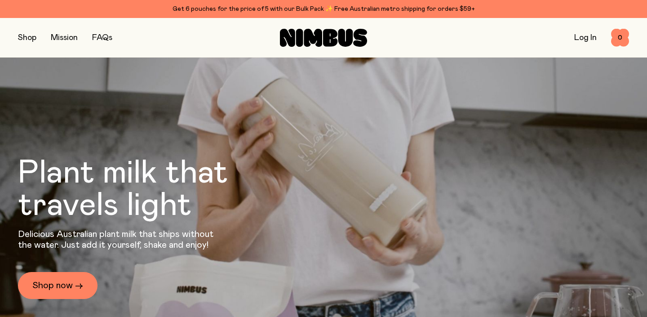
click at [575, 36] on link "Log In" at bounding box center [586, 38] width 22 height 8
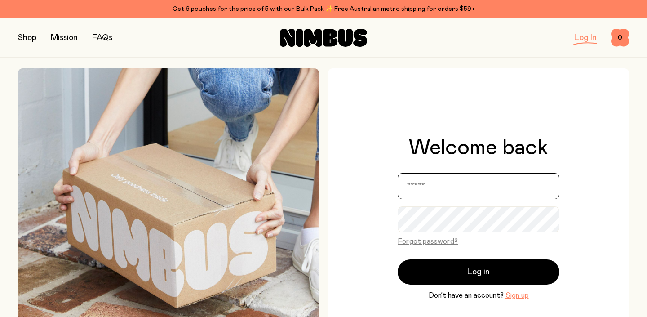
type input "**********"
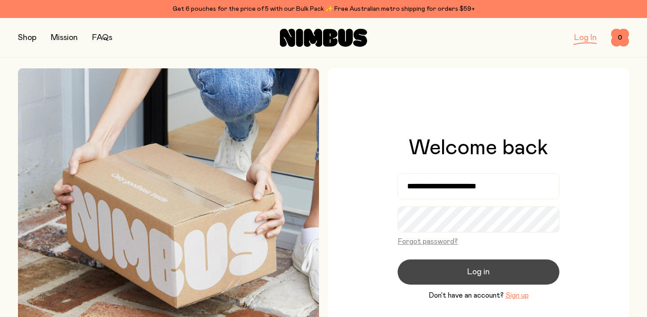
click at [519, 264] on button "Log in" at bounding box center [479, 271] width 162 height 25
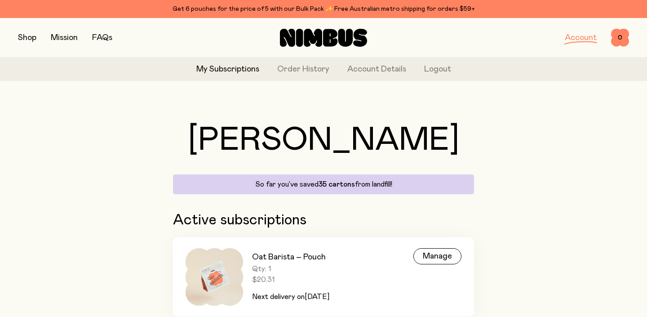
scroll to position [36, 0]
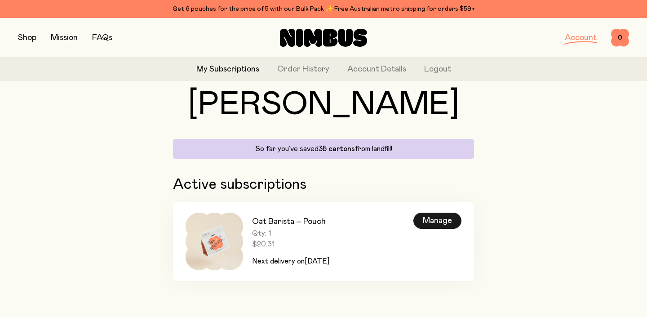
click at [429, 218] on div "Manage" at bounding box center [438, 221] width 48 height 16
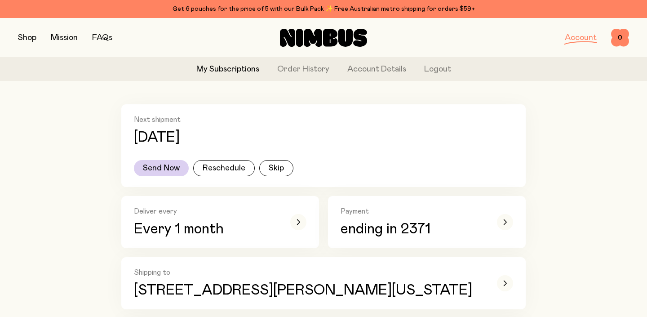
scroll to position [123, 0]
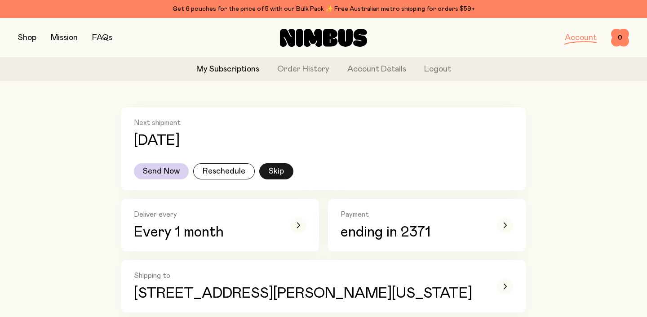
click at [286, 174] on button "Skip" at bounding box center [276, 171] width 34 height 16
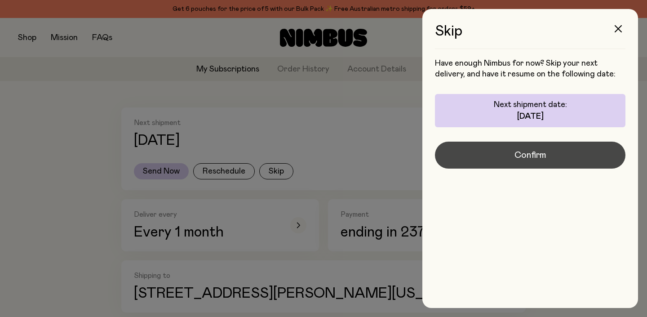
click at [539, 154] on span "Confirm" at bounding box center [531, 155] width 32 height 13
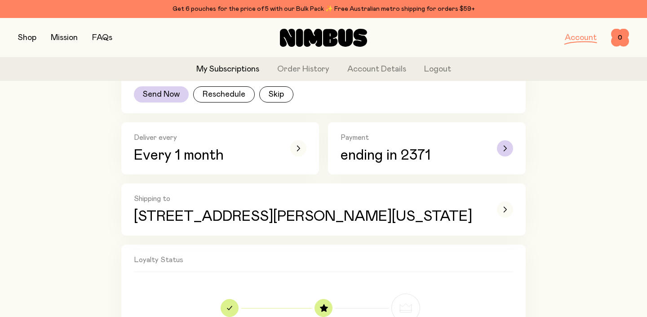
scroll to position [205, 0]
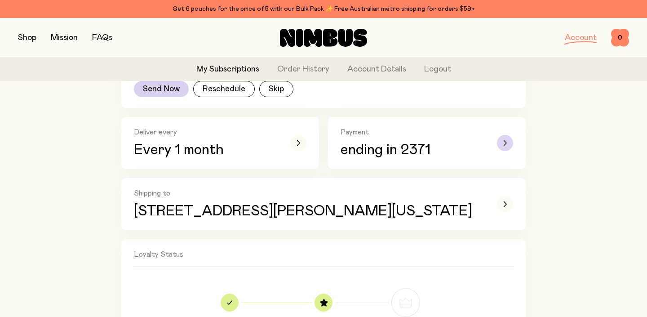
click at [502, 145] on div "button" at bounding box center [505, 143] width 16 height 16
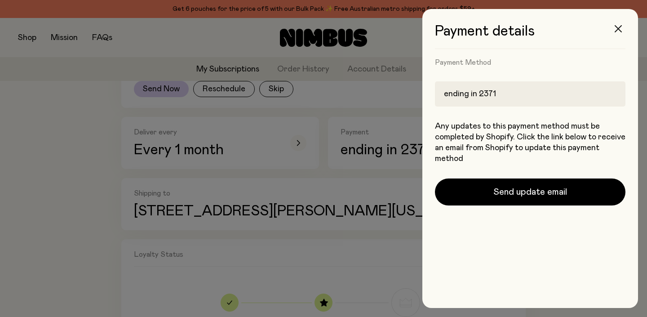
click at [620, 29] on icon "button" at bounding box center [618, 28] width 7 height 7
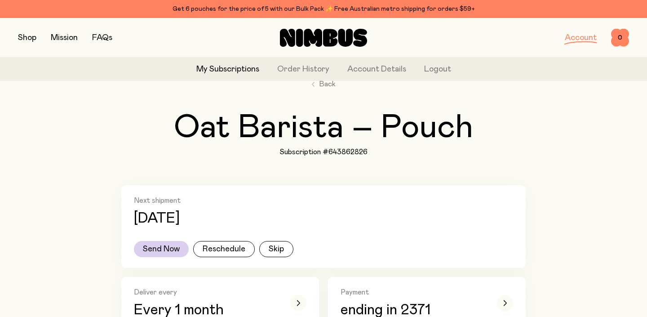
scroll to position [46, 0]
click at [389, 74] on link "Account Details" at bounding box center [377, 69] width 59 height 12
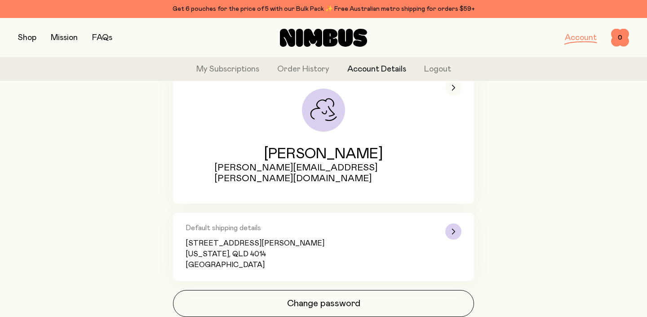
scroll to position [79, 0]
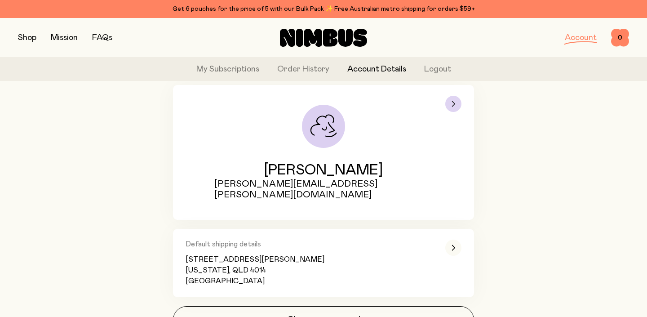
click at [456, 103] on div "button" at bounding box center [454, 104] width 16 height 16
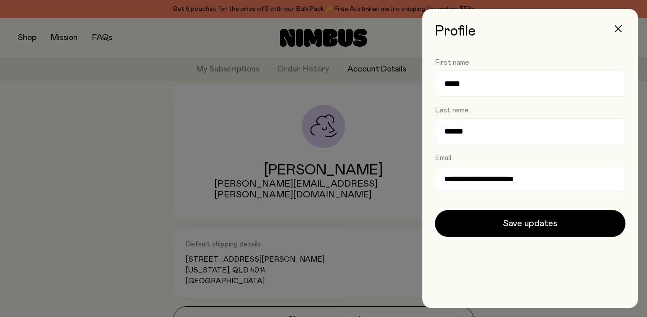
click at [620, 32] on button "button" at bounding box center [619, 29] width 22 height 22
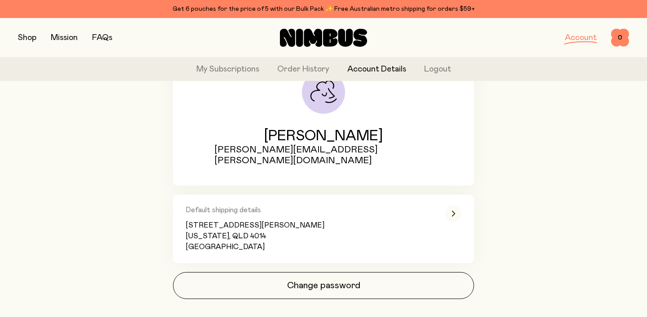
scroll to position [120, 0]
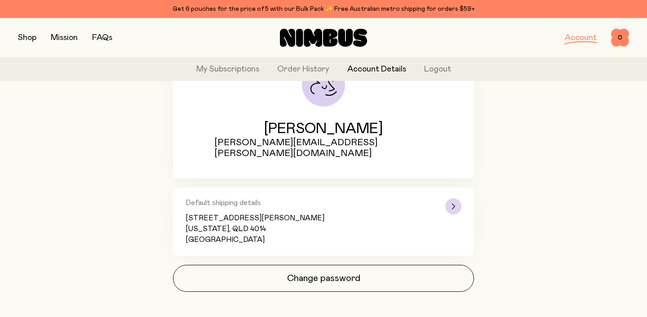
click at [456, 198] on div "button" at bounding box center [454, 206] width 16 height 16
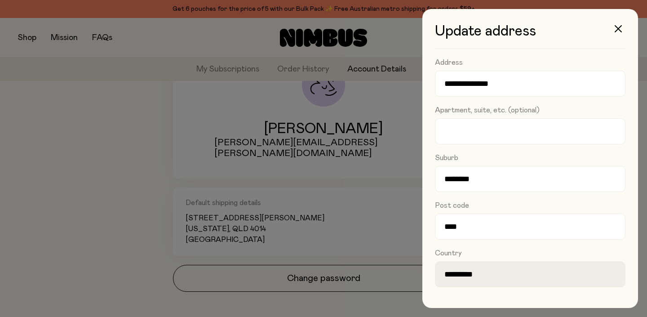
scroll to position [39, 0]
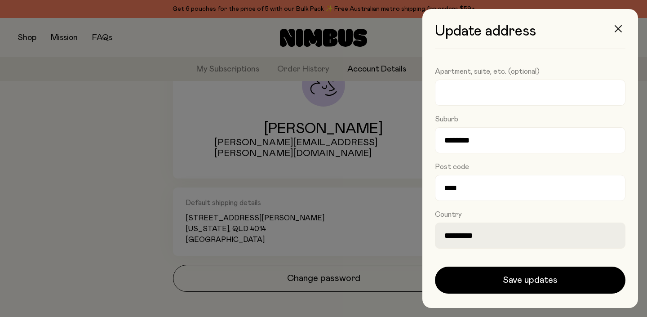
click at [621, 23] on button "button" at bounding box center [619, 29] width 22 height 22
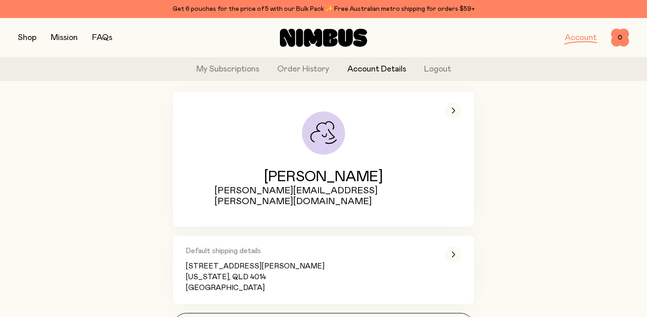
scroll to position [68, 0]
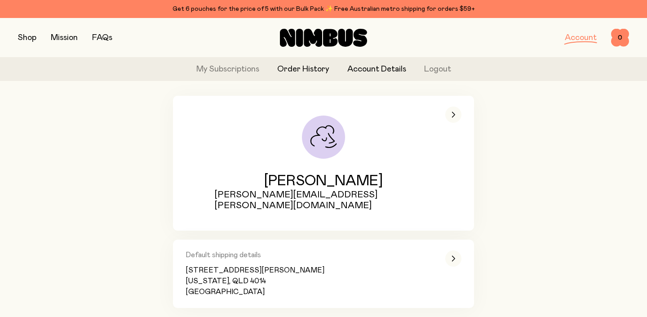
click at [297, 71] on link "Order History" at bounding box center [303, 69] width 52 height 12
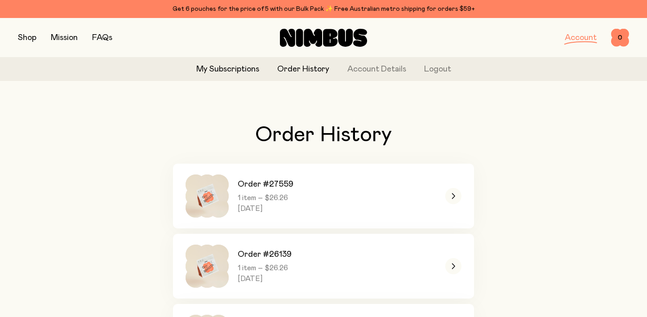
click at [219, 67] on link "My Subscriptions" at bounding box center [227, 69] width 63 height 12
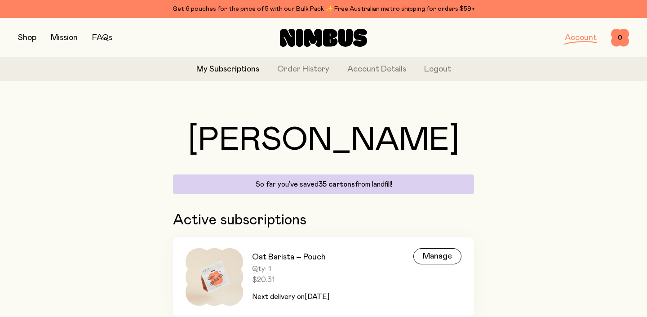
scroll to position [36, 0]
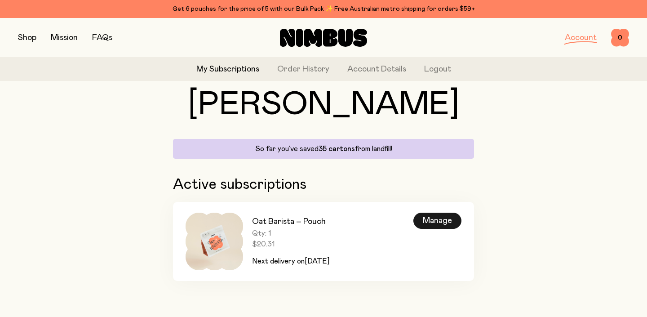
click at [431, 217] on div "Manage" at bounding box center [438, 221] width 48 height 16
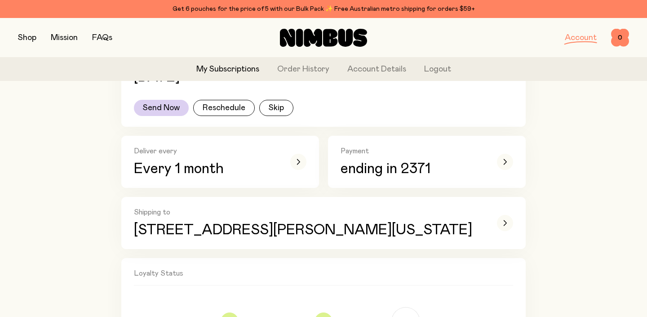
scroll to position [165, 0]
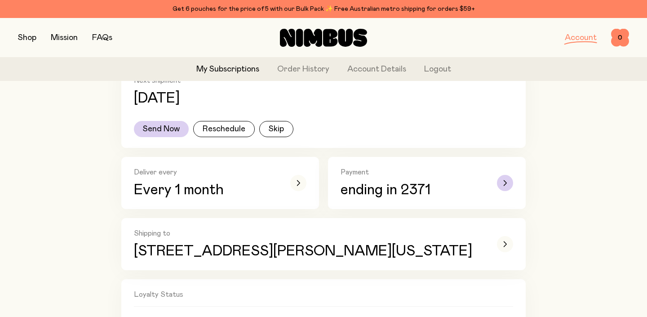
click at [495, 185] on div "Payment ending in 2371" at bounding box center [427, 183] width 173 height 31
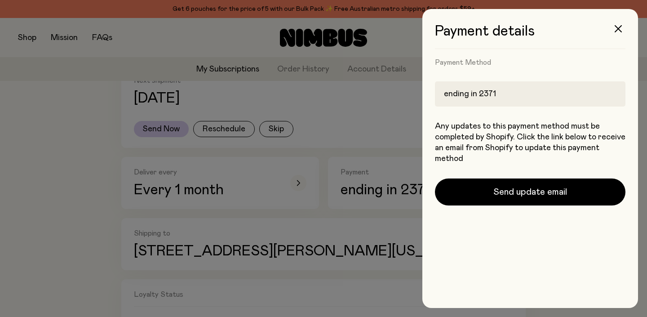
scroll to position [0, 0]
click at [612, 31] on button "button" at bounding box center [619, 29] width 22 height 22
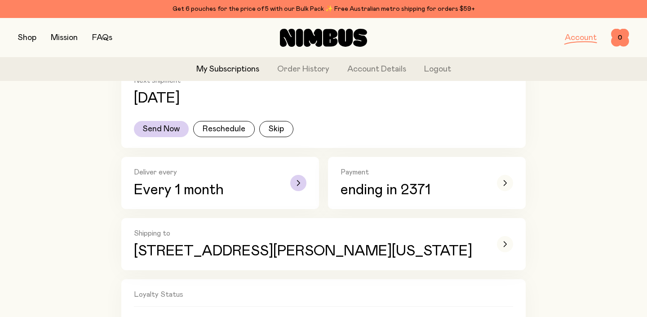
click at [289, 189] on div "Deliver every Every 1 month" at bounding box center [220, 183] width 173 height 31
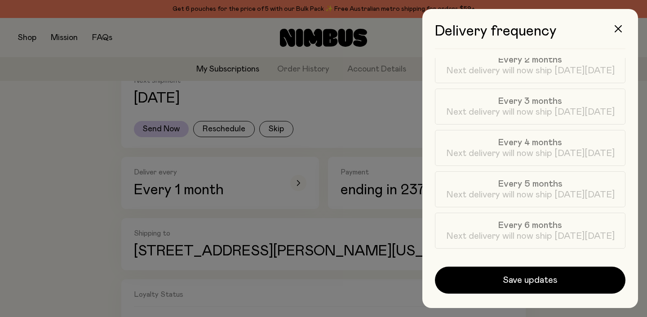
scroll to position [0, 0]
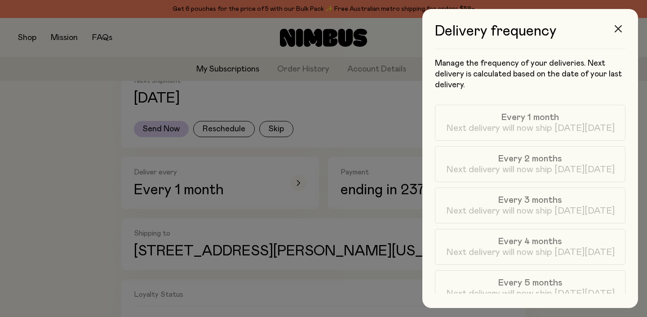
click at [617, 31] on icon "button" at bounding box center [618, 28] width 7 height 7
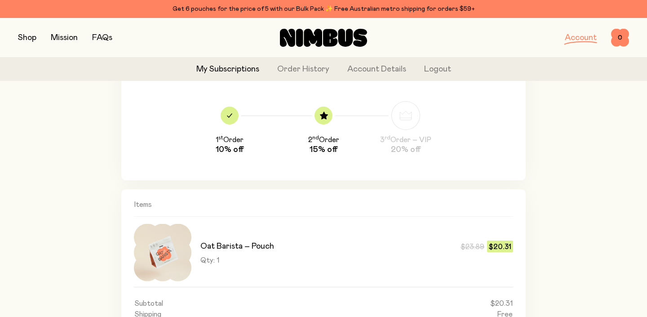
scroll to position [362, 0]
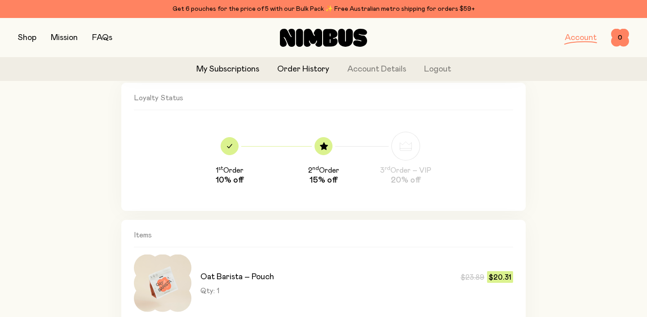
click at [321, 73] on link "Order History" at bounding box center [303, 69] width 52 height 12
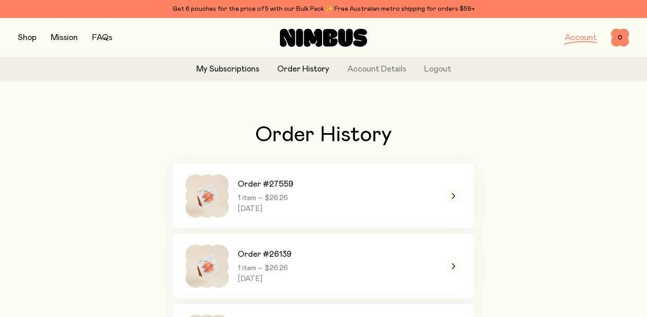
click at [224, 64] on link "My Subscriptions" at bounding box center [227, 69] width 63 height 12
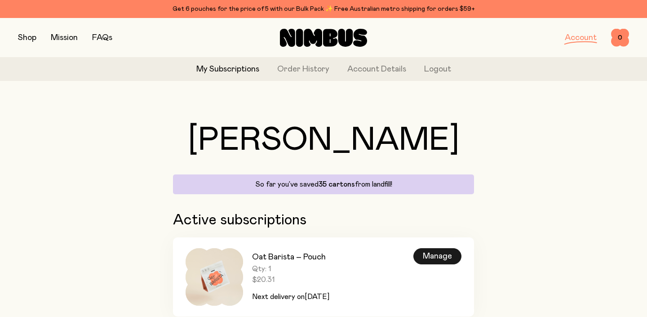
click at [446, 259] on div "Manage" at bounding box center [438, 256] width 48 height 16
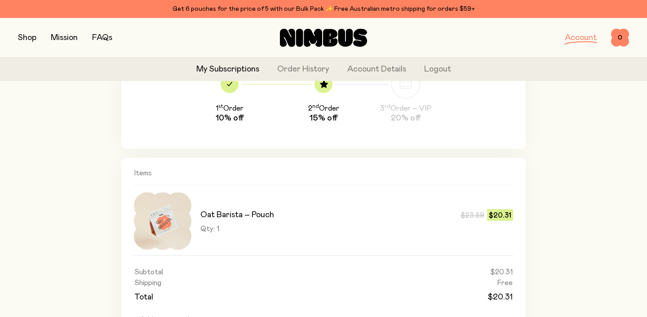
scroll to position [425, 0]
click at [193, 216] on div "Oat Barista – Pouch $23.89 $20.31 Qty: 1 $23.89 $20.31" at bounding box center [323, 221] width 379 height 58
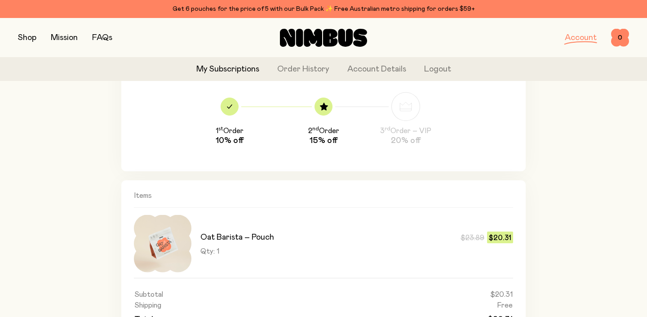
scroll to position [294, 0]
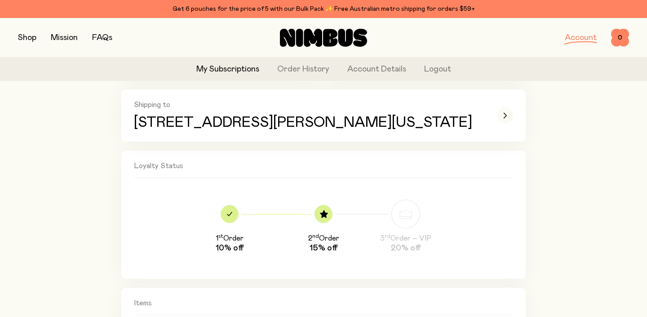
click at [104, 34] on link "FAQs" at bounding box center [102, 38] width 20 height 8
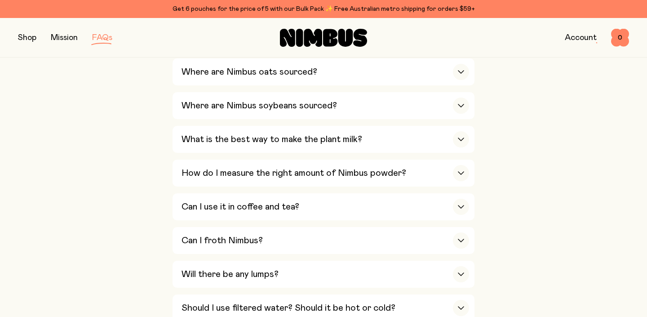
scroll to position [288, 0]
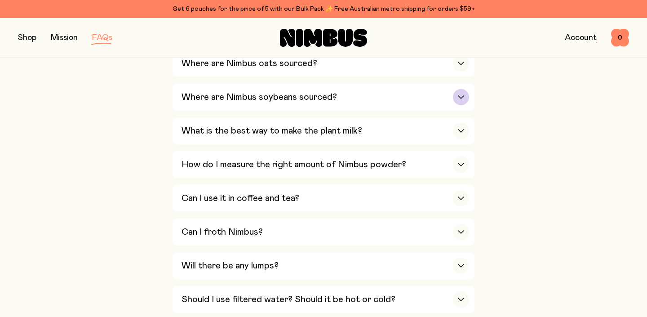
click at [302, 99] on h3 "Where are Nimbus soybeans sourced?" at bounding box center [260, 97] width 156 height 11
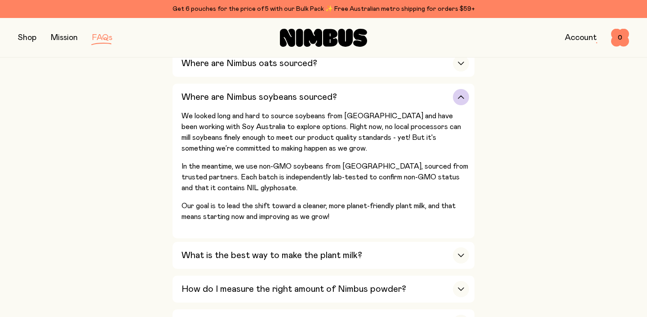
click at [452, 100] on div "Where are Nimbus soybeans sourced?" at bounding box center [326, 97] width 288 height 27
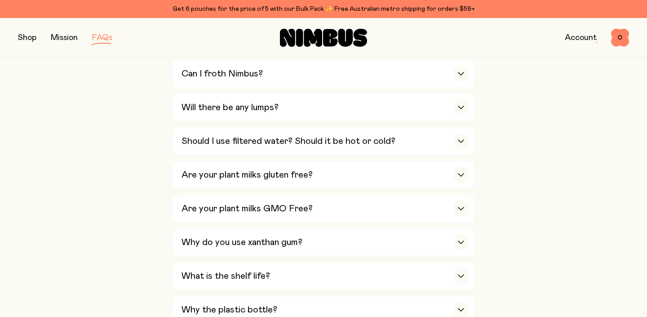
scroll to position [447, 0]
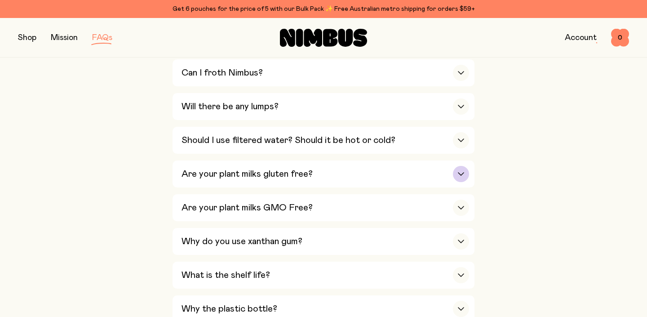
click at [435, 185] on div "Are your plant milks gluten free?" at bounding box center [326, 174] width 288 height 27
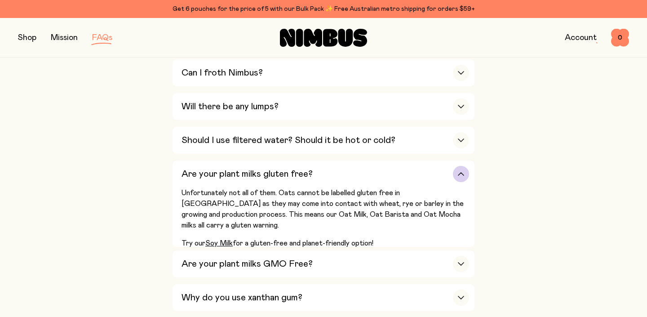
click at [435, 185] on div "Are your plant milks gluten free?" at bounding box center [326, 174] width 288 height 27
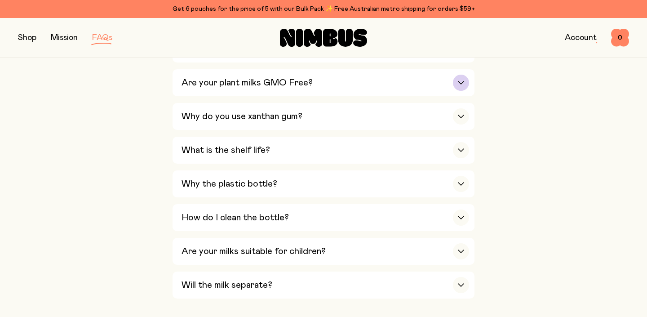
scroll to position [572, 0]
click at [444, 160] on div "What is the shelf life?" at bounding box center [326, 149] width 288 height 27
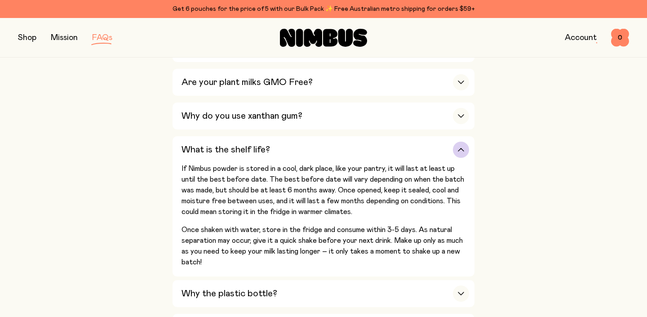
click at [444, 160] on div "What is the shelf life?" at bounding box center [326, 149] width 288 height 27
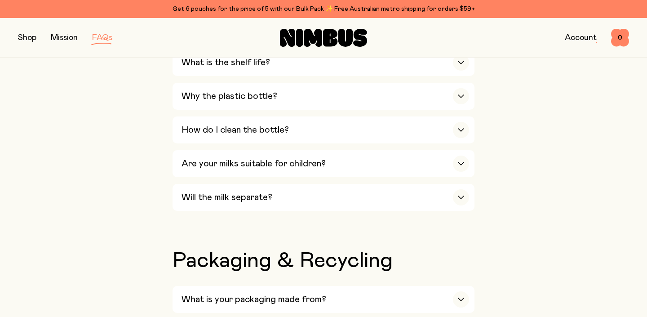
scroll to position [661, 0]
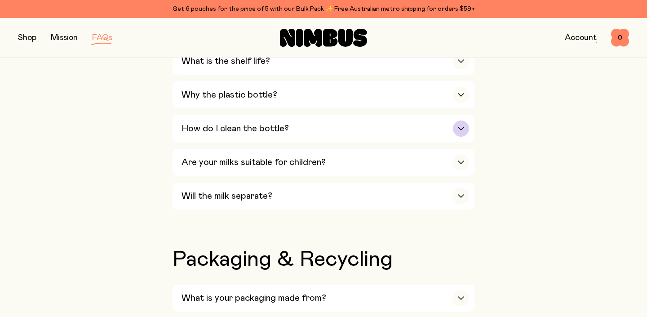
click at [441, 136] on div "How do I clean the bottle?" at bounding box center [326, 128] width 288 height 27
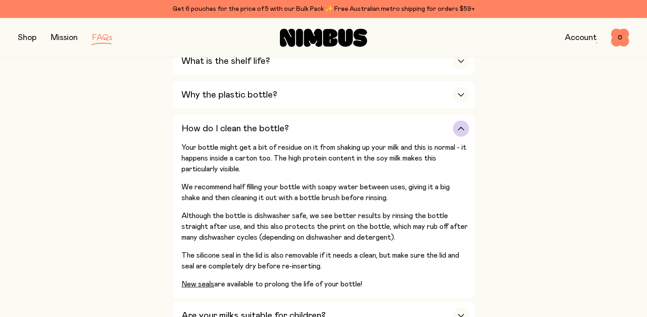
click at [441, 136] on div "How do I clean the bottle?" at bounding box center [326, 128] width 288 height 27
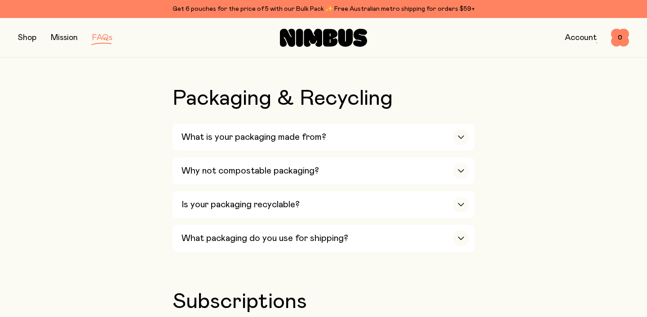
scroll to position [823, 0]
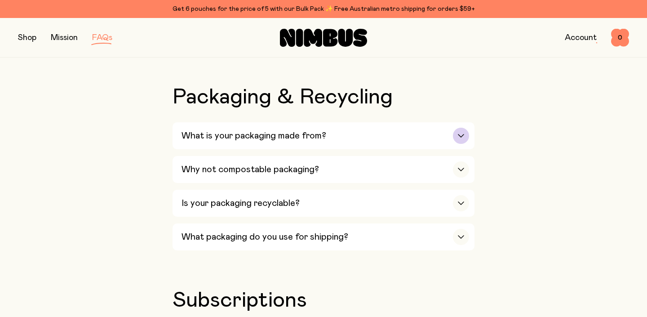
click at [445, 137] on div "What is your packaging made from?" at bounding box center [326, 135] width 288 height 27
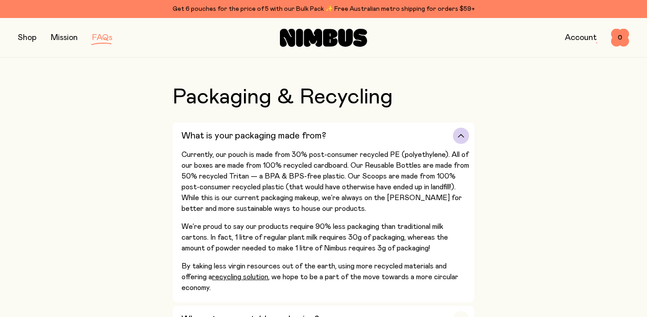
click at [445, 137] on div "What is your packaging made from?" at bounding box center [326, 135] width 288 height 27
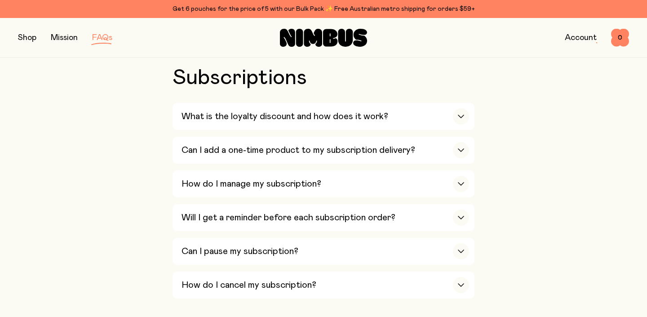
scroll to position [1069, 0]
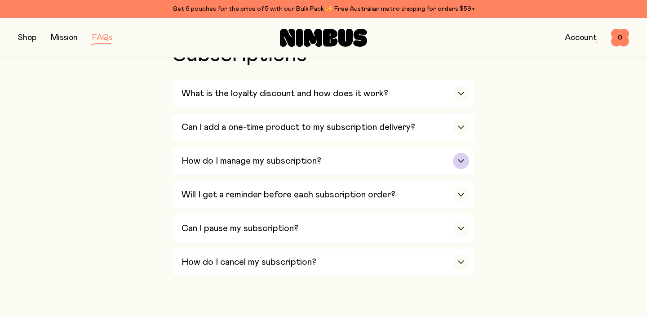
click at [438, 174] on div "How do I manage my subscription?" at bounding box center [326, 160] width 288 height 27
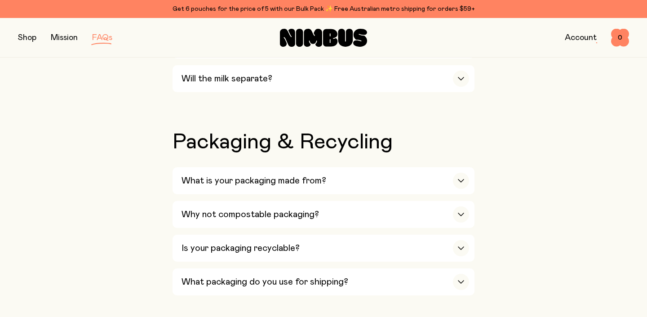
scroll to position [746, 0]
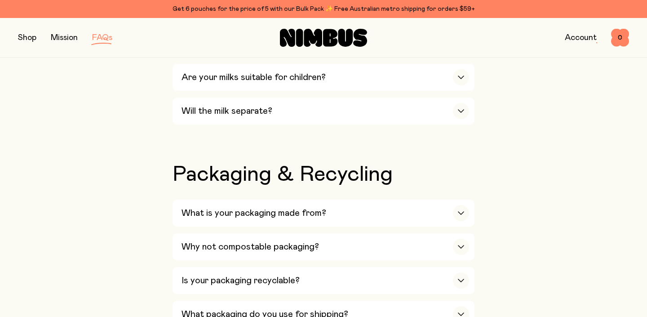
click at [572, 36] on link "Account" at bounding box center [581, 38] width 32 height 8
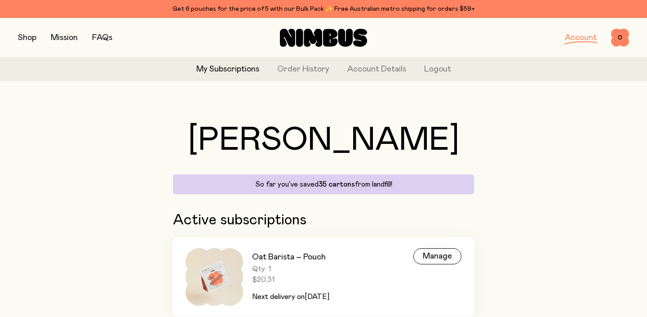
scroll to position [36, 0]
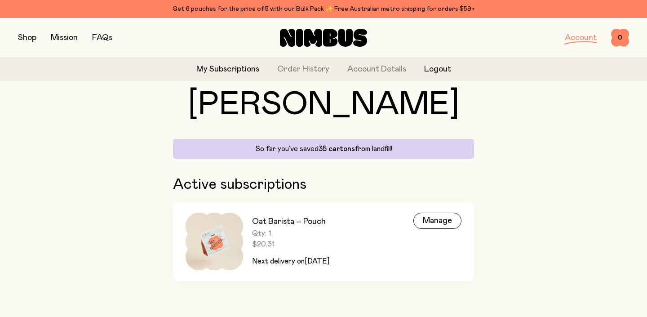
click at [443, 74] on button "Logout" at bounding box center [437, 69] width 27 height 12
